Goal: Task Accomplishment & Management: Use online tool/utility

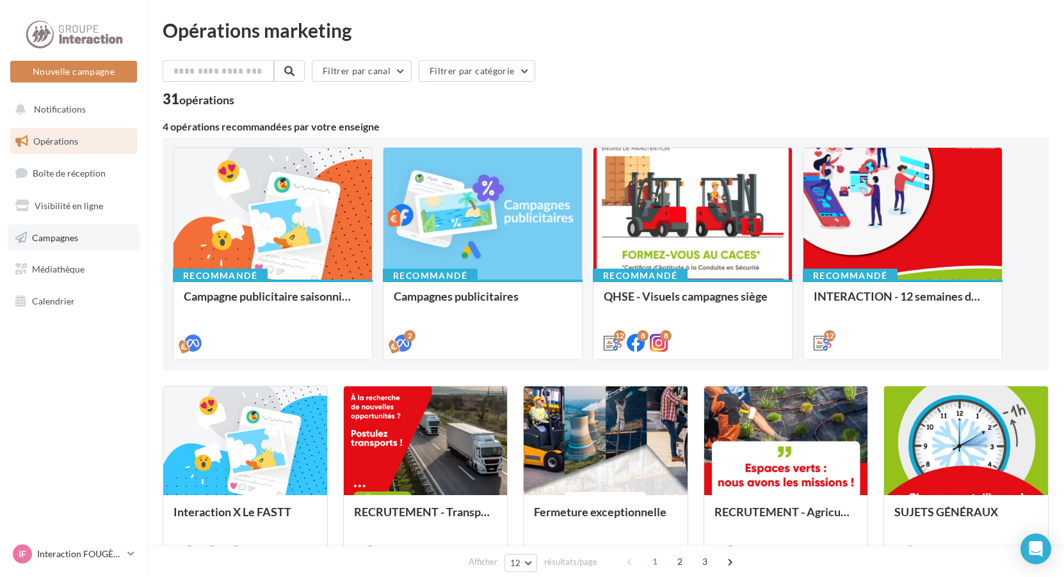
click at [67, 241] on span "Campagnes" at bounding box center [55, 237] width 46 height 11
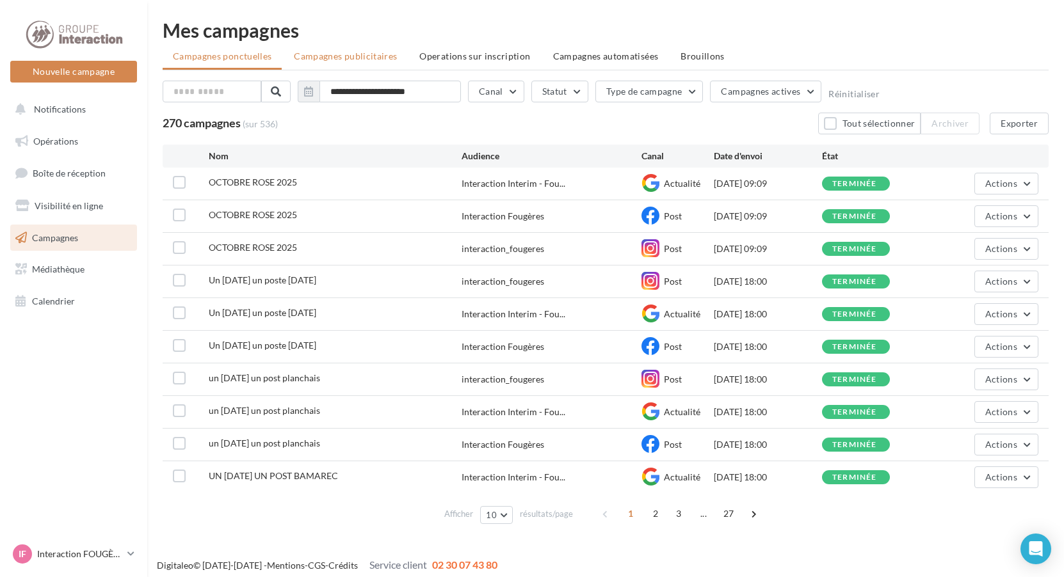
drag, startPoint x: 344, startPoint y: 52, endPoint x: 413, endPoint y: 53, distance: 69.1
click at [344, 52] on span "Campagnes publicitaires" at bounding box center [345, 56] width 103 height 11
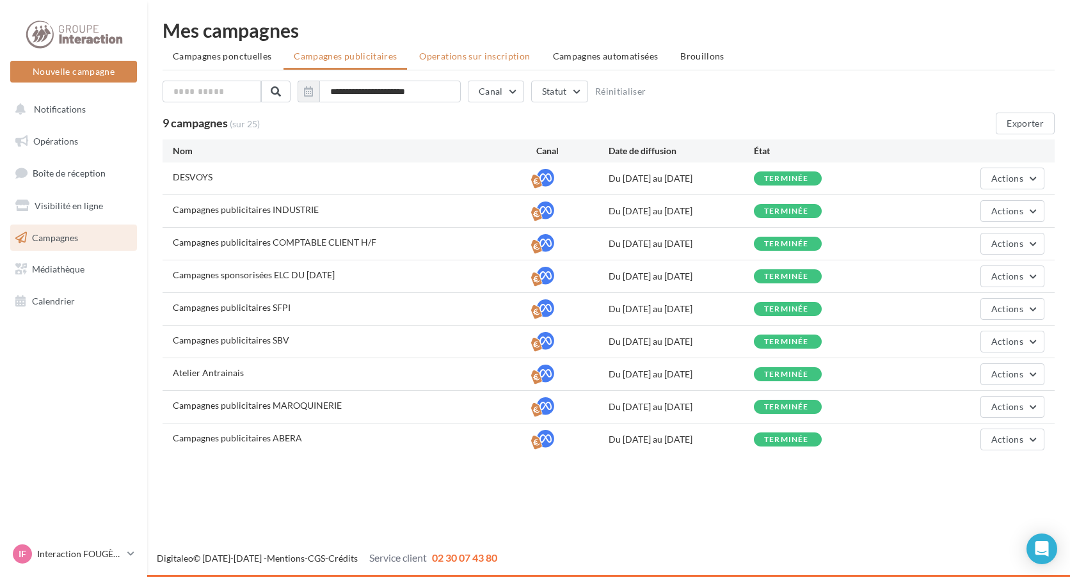
click at [462, 54] on span "Operations sur inscription" at bounding box center [474, 56] width 111 height 11
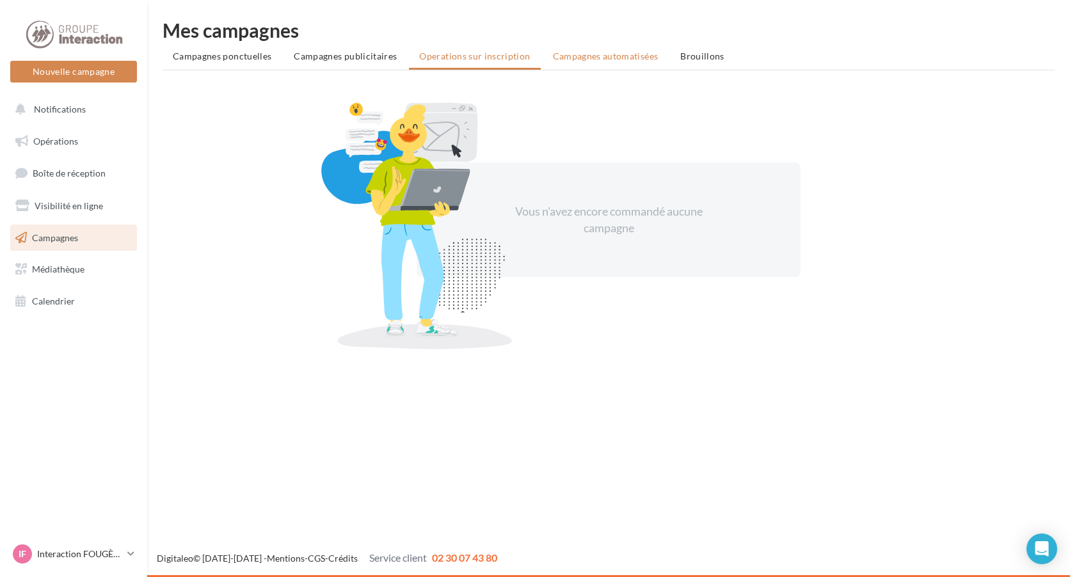
click at [609, 52] on span "Campagnes automatisées" at bounding box center [606, 56] width 106 height 11
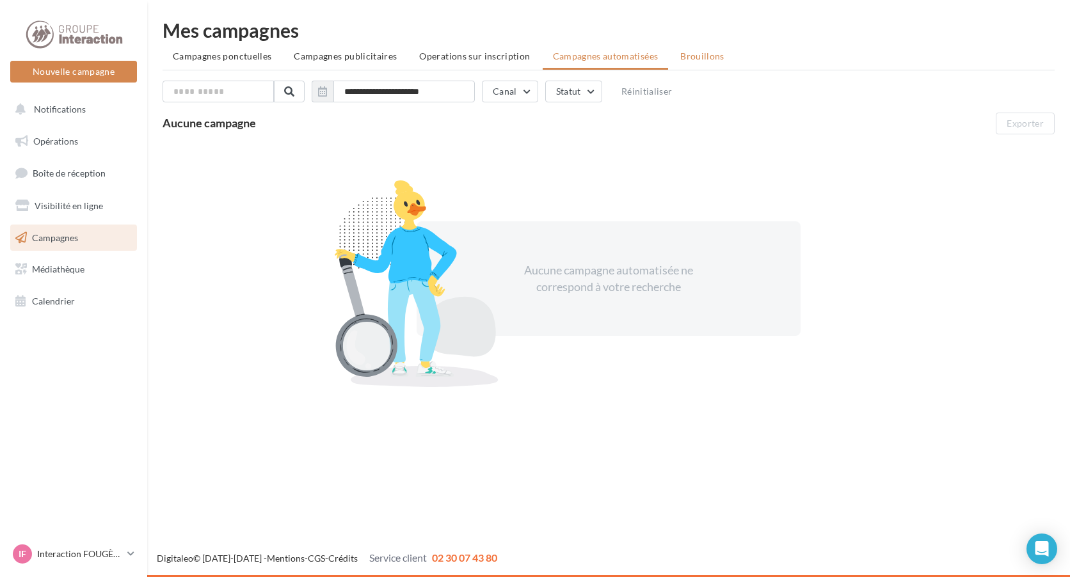
click at [712, 54] on span "Brouillons" at bounding box center [702, 56] width 44 height 11
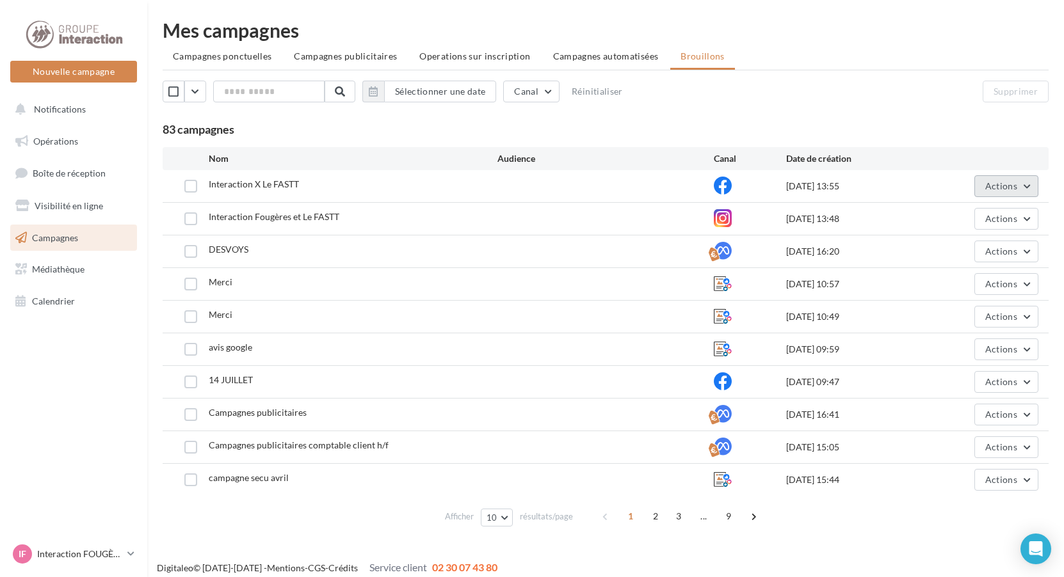
click at [1010, 184] on span "Actions" at bounding box center [1001, 186] width 32 height 11
click at [970, 223] on button "Editer" at bounding box center [974, 216] width 128 height 33
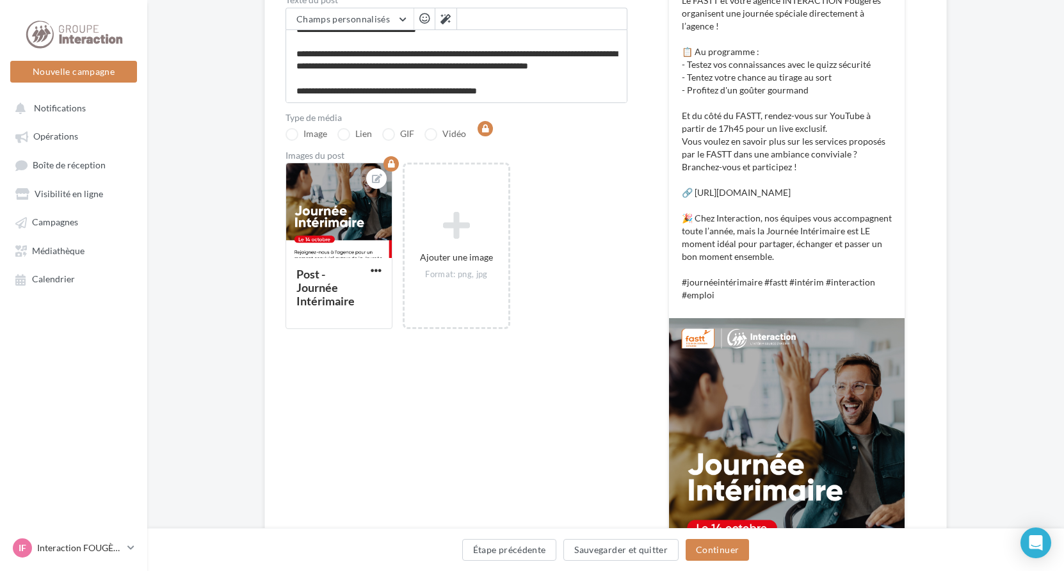
scroll to position [384, 0]
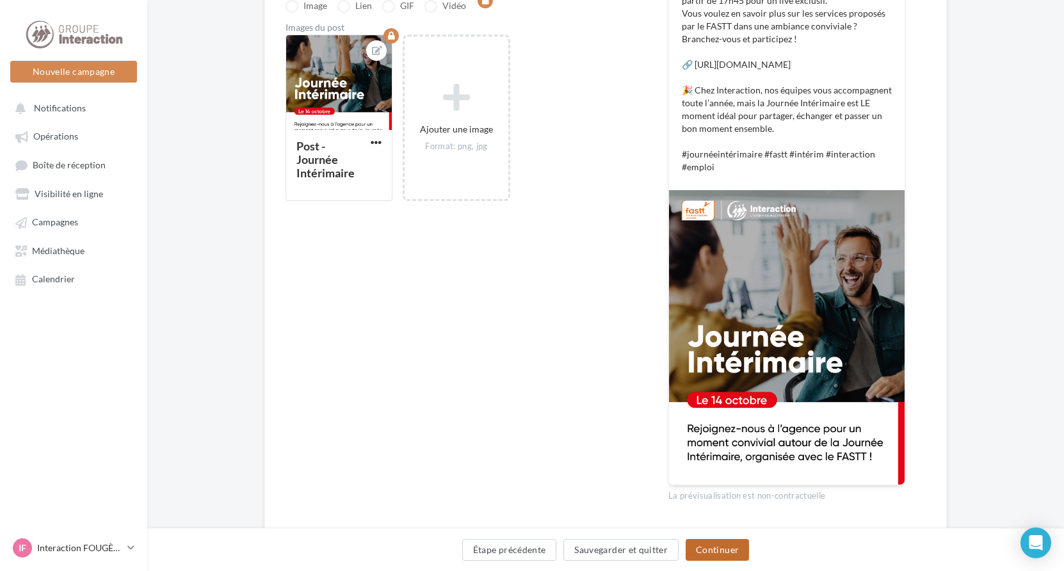
click at [718, 546] on button "Continuer" at bounding box center [717, 550] width 63 height 22
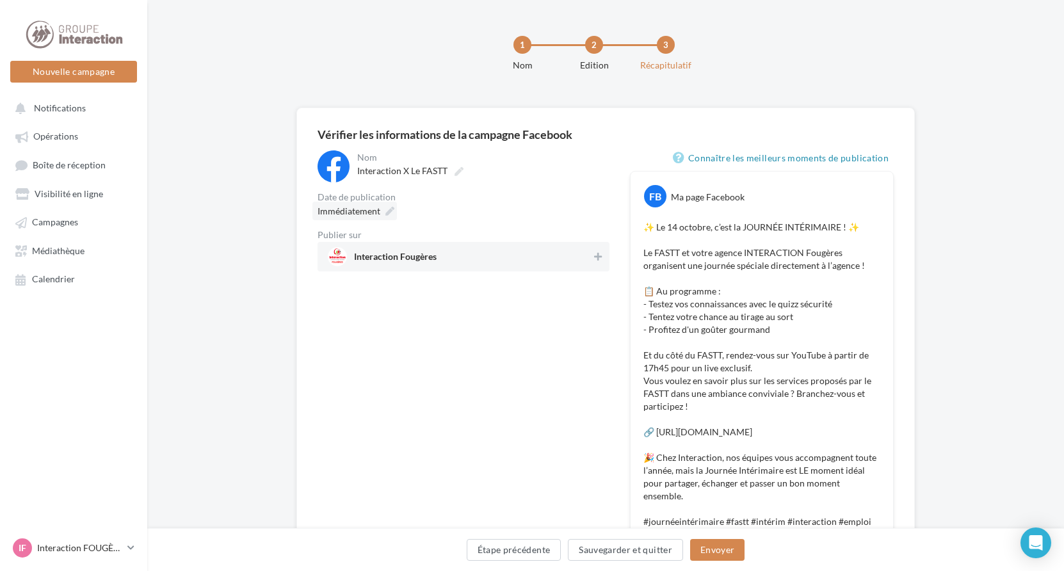
click at [389, 207] on icon at bounding box center [389, 211] width 9 height 9
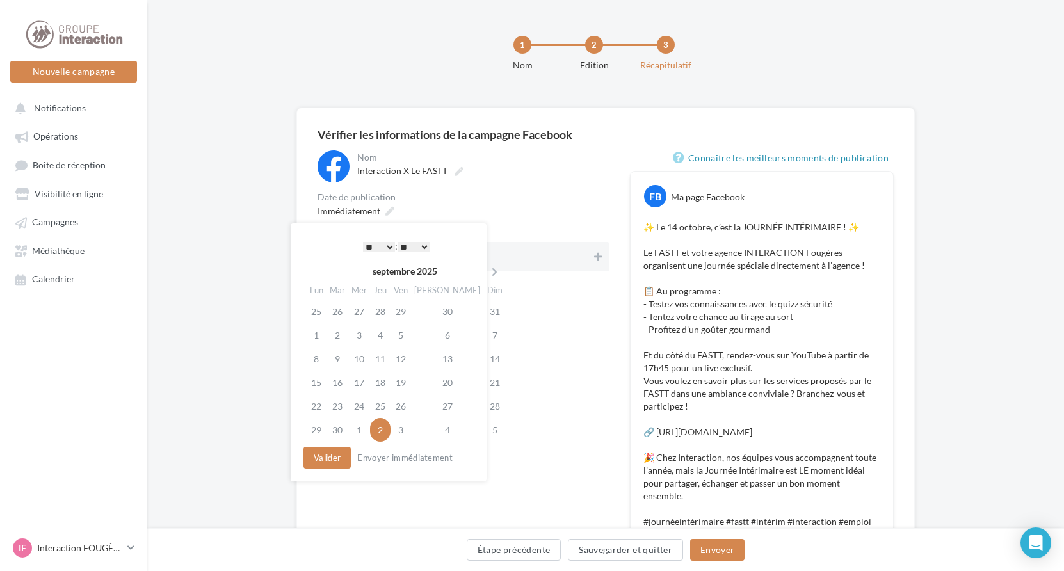
click at [387, 246] on select "* * * * * * * * * * ** ** ** ** ** ** ** ** ** ** ** ** ** **" at bounding box center [379, 247] width 32 height 10
click at [347, 454] on button "Valider" at bounding box center [326, 458] width 47 height 22
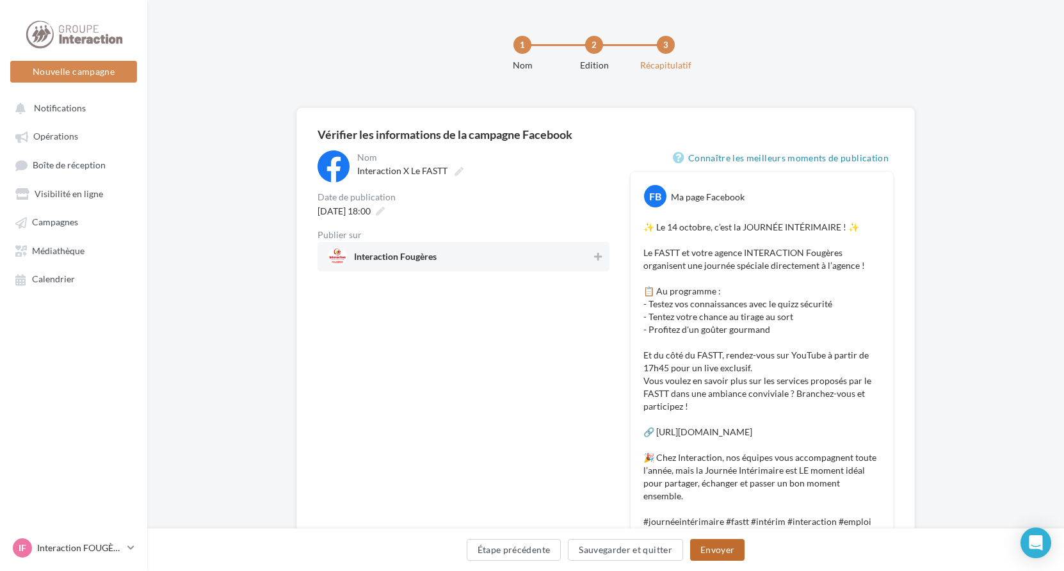
click at [721, 547] on button "Envoyer" at bounding box center [717, 550] width 54 height 22
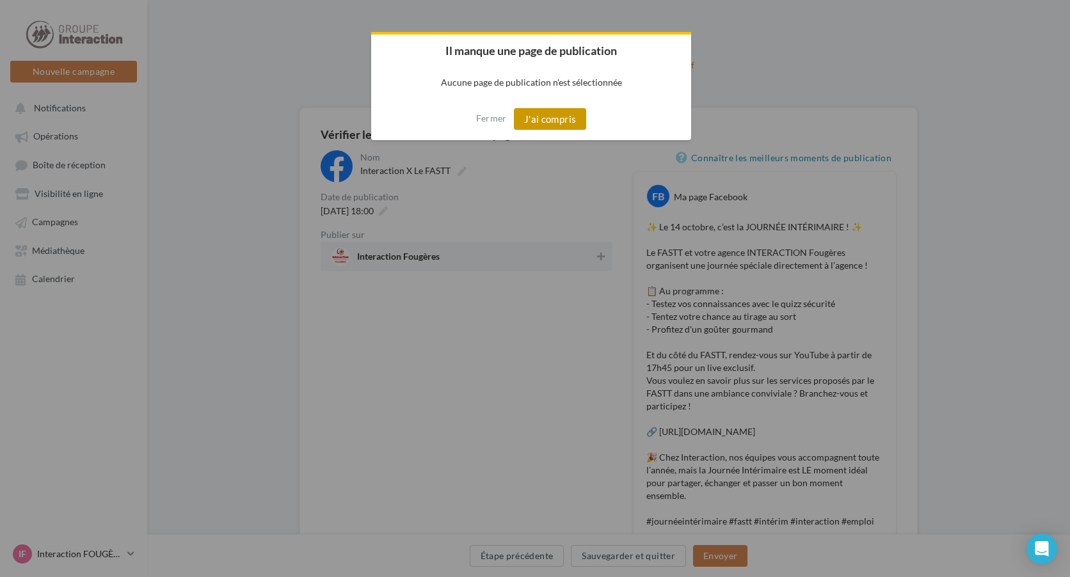
click at [553, 115] on button "J'ai compris" at bounding box center [550, 119] width 73 height 22
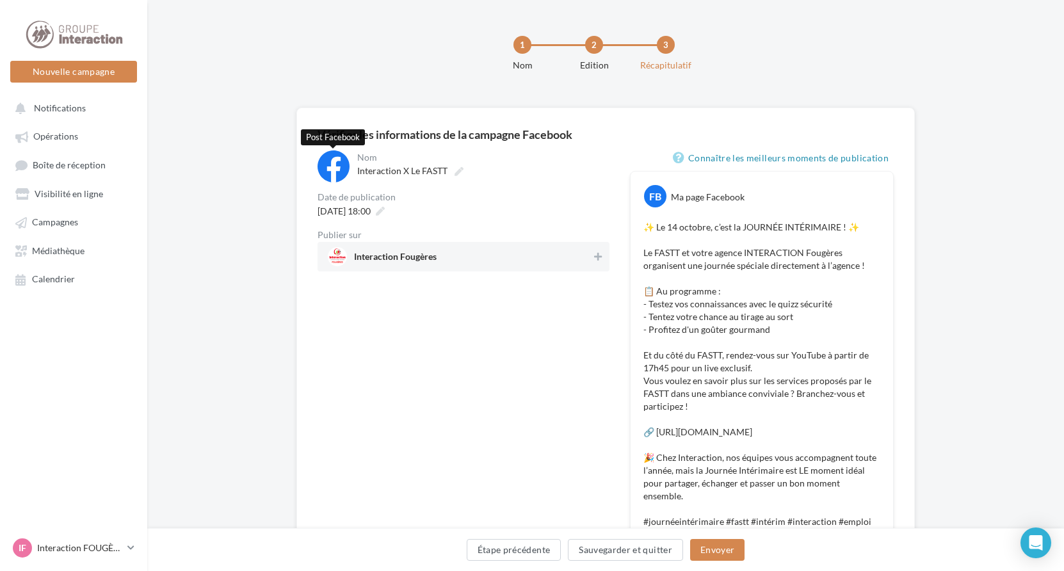
click at [338, 165] on div at bounding box center [333, 166] width 32 height 32
click at [396, 129] on div "Vérifier les informations de la campagne Facebook" at bounding box center [605, 135] width 576 height 12
